Goal: Task Accomplishment & Management: Manage account settings

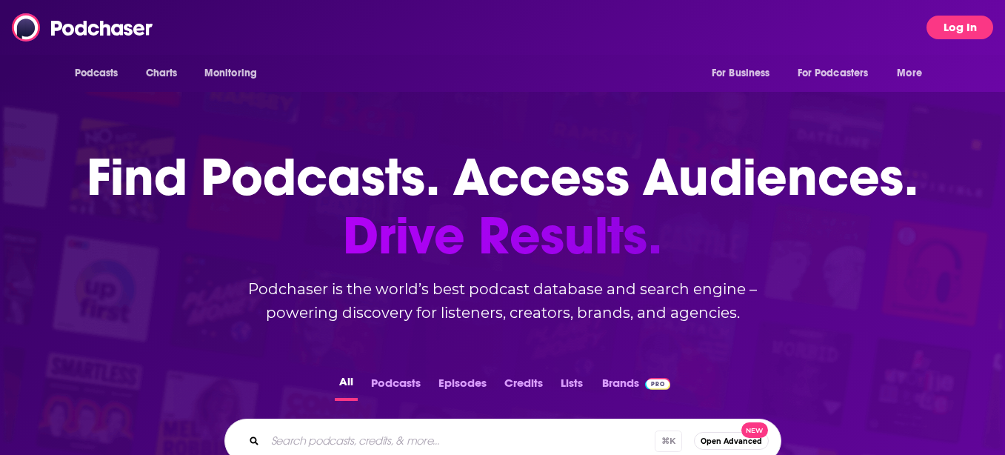
click at [982, 27] on button "Log In" at bounding box center [960, 28] width 67 height 24
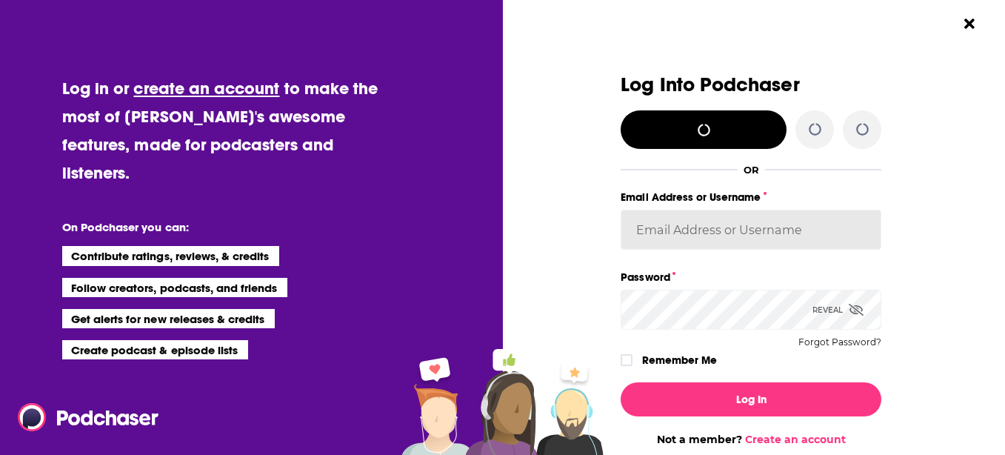
type input "[EMAIL_ADDRESS][DOMAIN_NAME]"
click at [980, 26] on button "Close Button" at bounding box center [970, 24] width 28 height 28
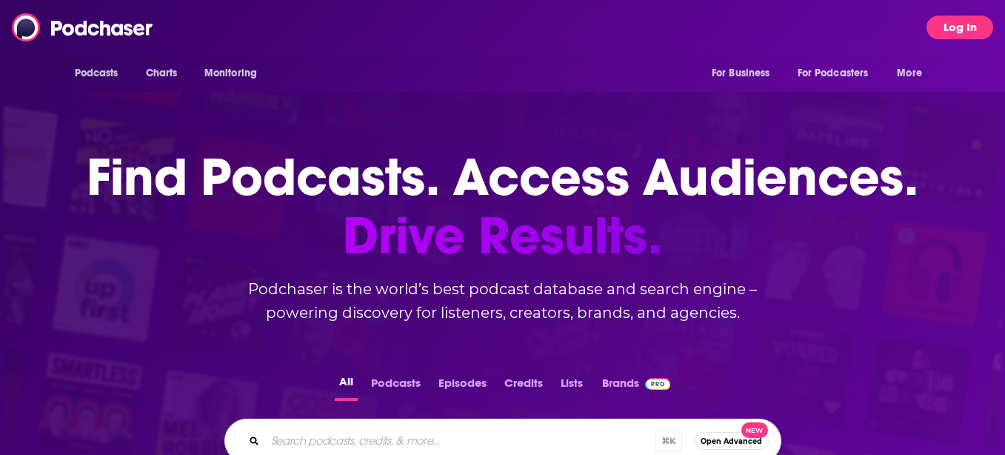
click at [980, 26] on button "Log In" at bounding box center [960, 28] width 67 height 24
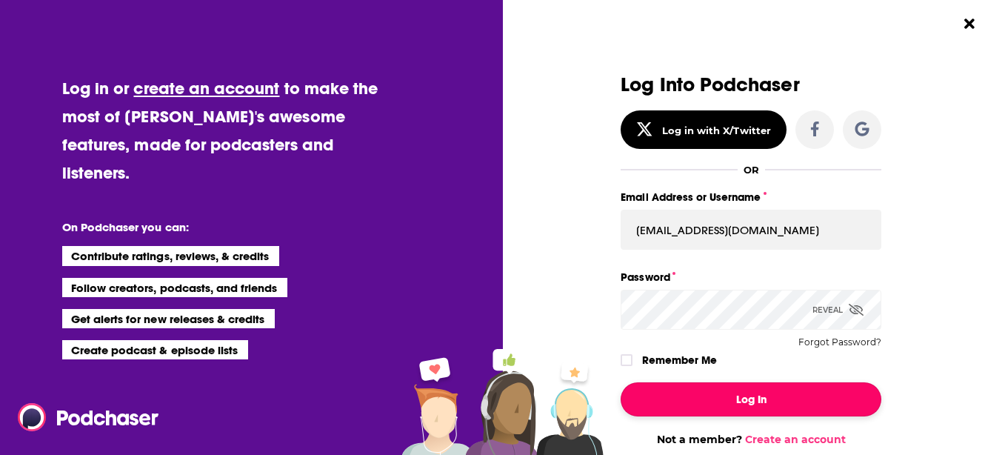
click at [781, 407] on button "Log In" at bounding box center [751, 399] width 261 height 34
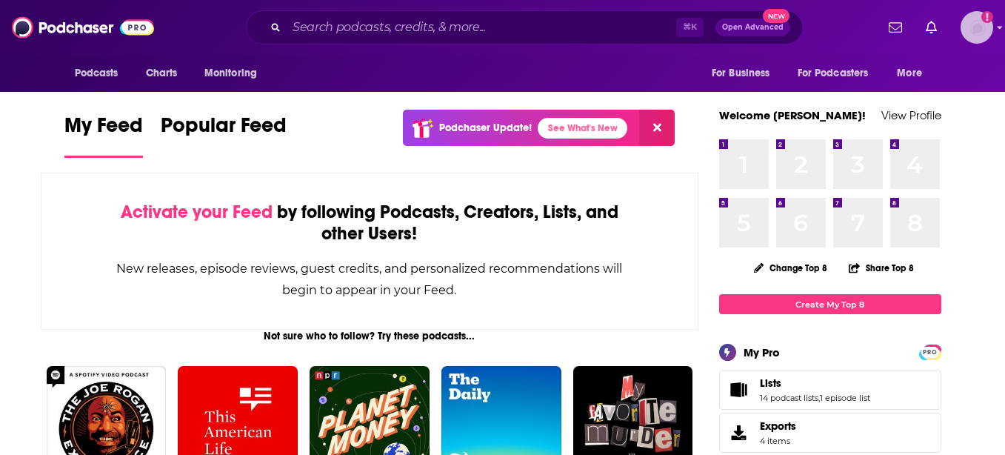
click at [969, 33] on img "Logged in as amandagibson" at bounding box center [977, 27] width 33 height 33
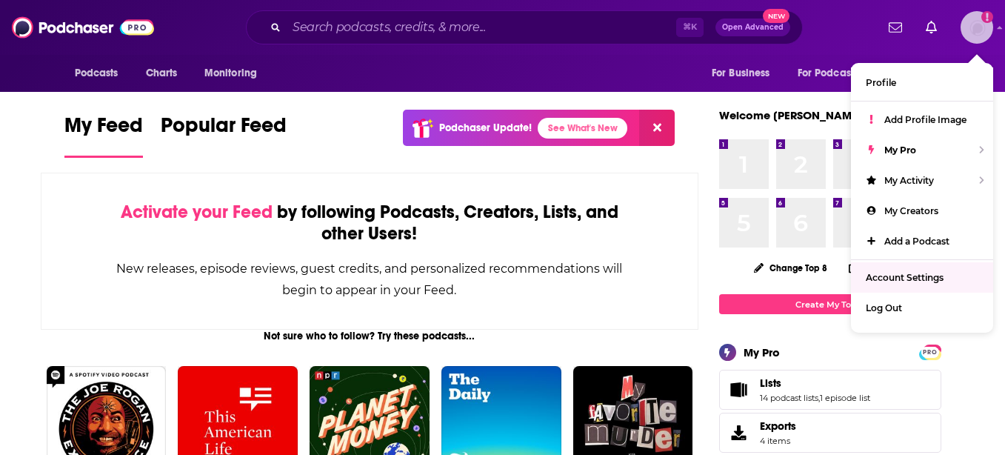
click at [911, 266] on link "Account Settings" at bounding box center [922, 277] width 142 height 30
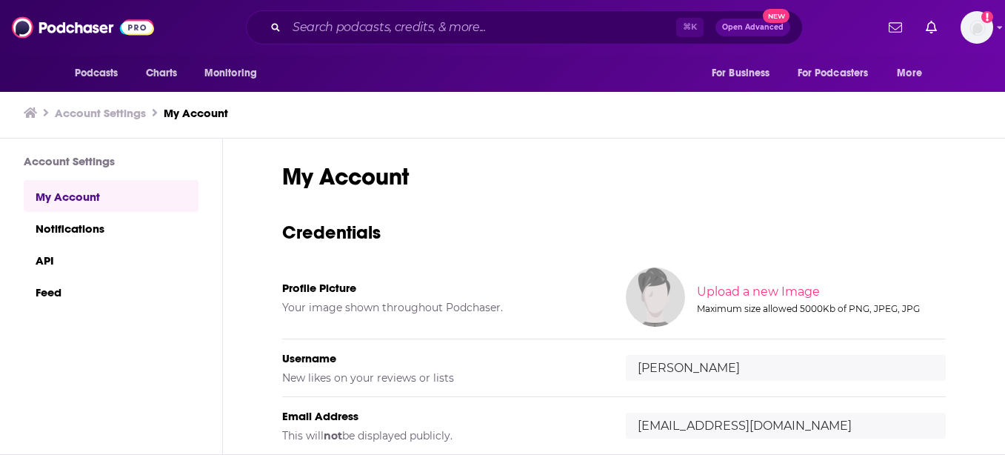
scroll to position [73, 0]
